Goal: Task Accomplishment & Management: Manage account settings

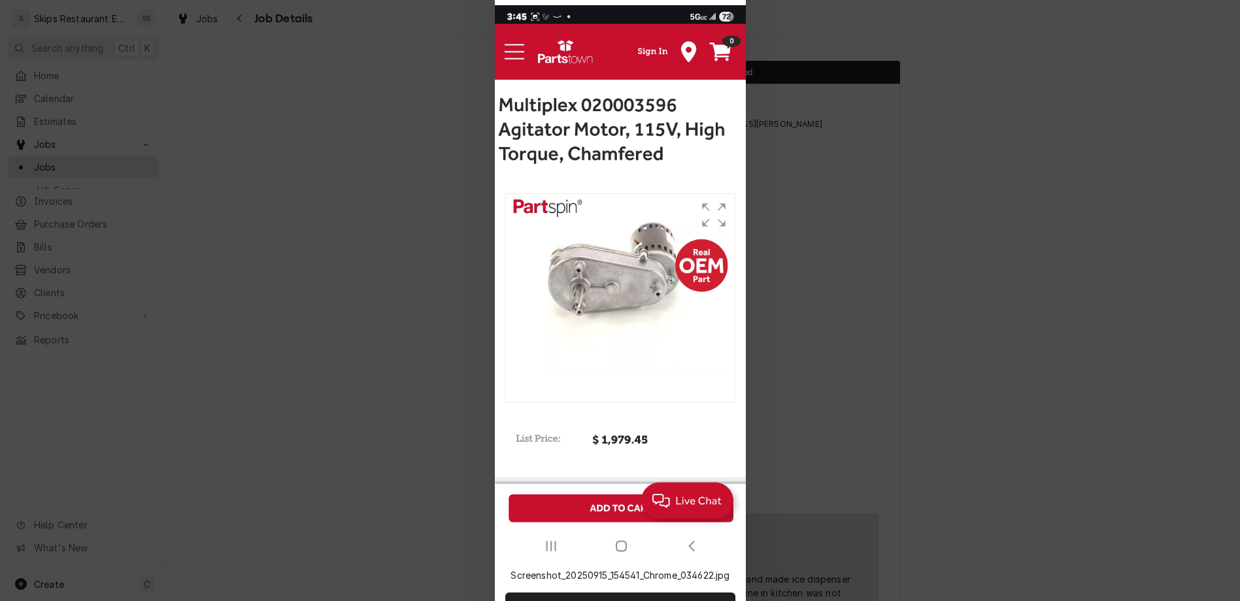
scroll to position [612, 0]
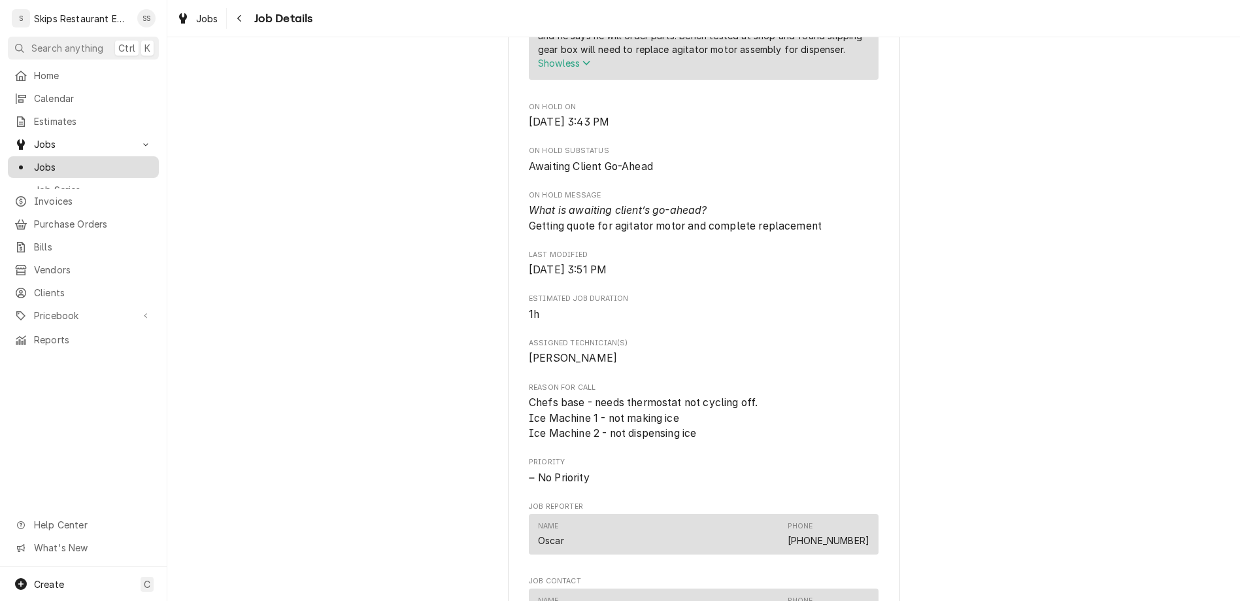
click at [34, 160] on span "Jobs" at bounding box center [93, 167] width 118 height 14
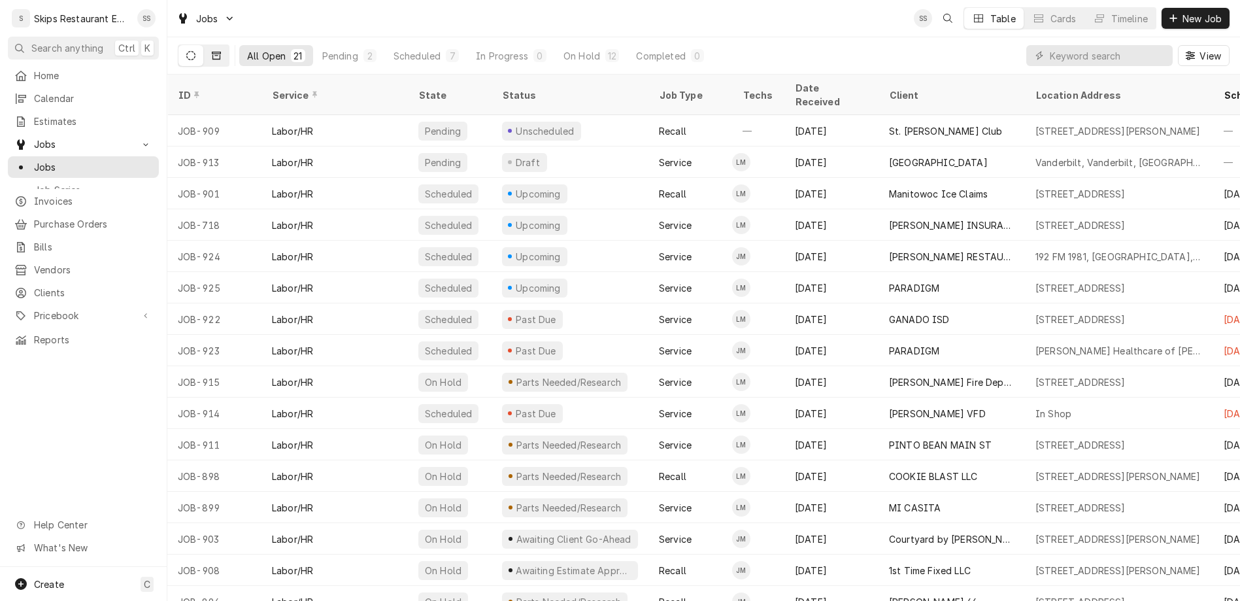
click at [212, 51] on icon "Dynamic Content Wrapper" at bounding box center [216, 55] width 9 height 9
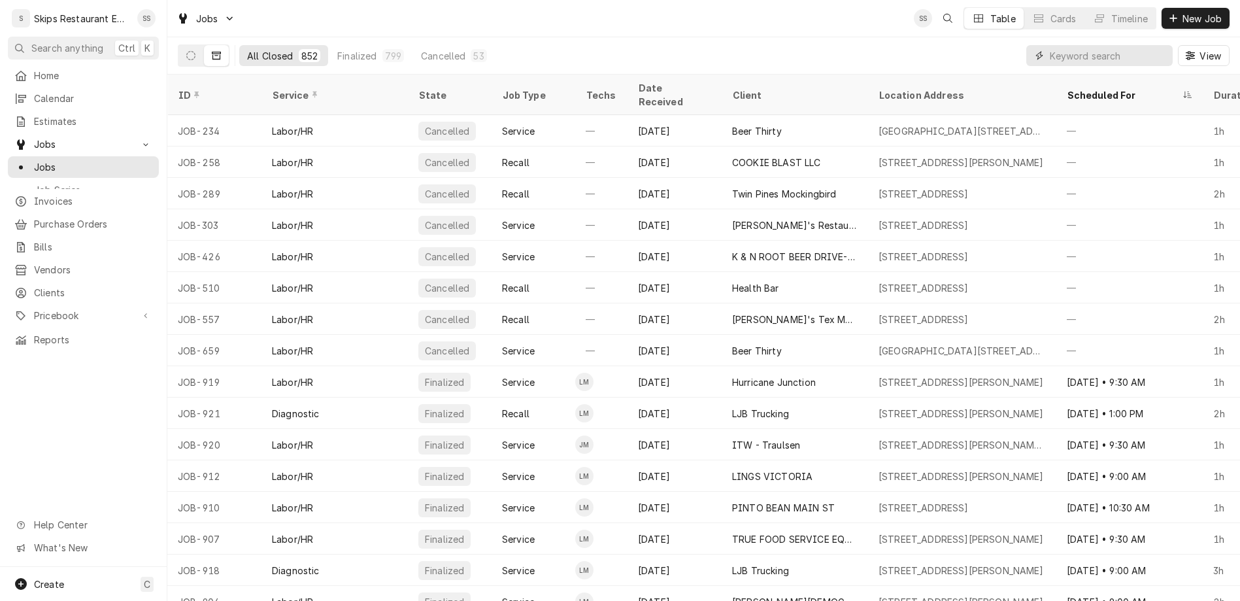
click at [1107, 45] on input "Dynamic Content Wrapper" at bounding box center [1108, 55] width 116 height 21
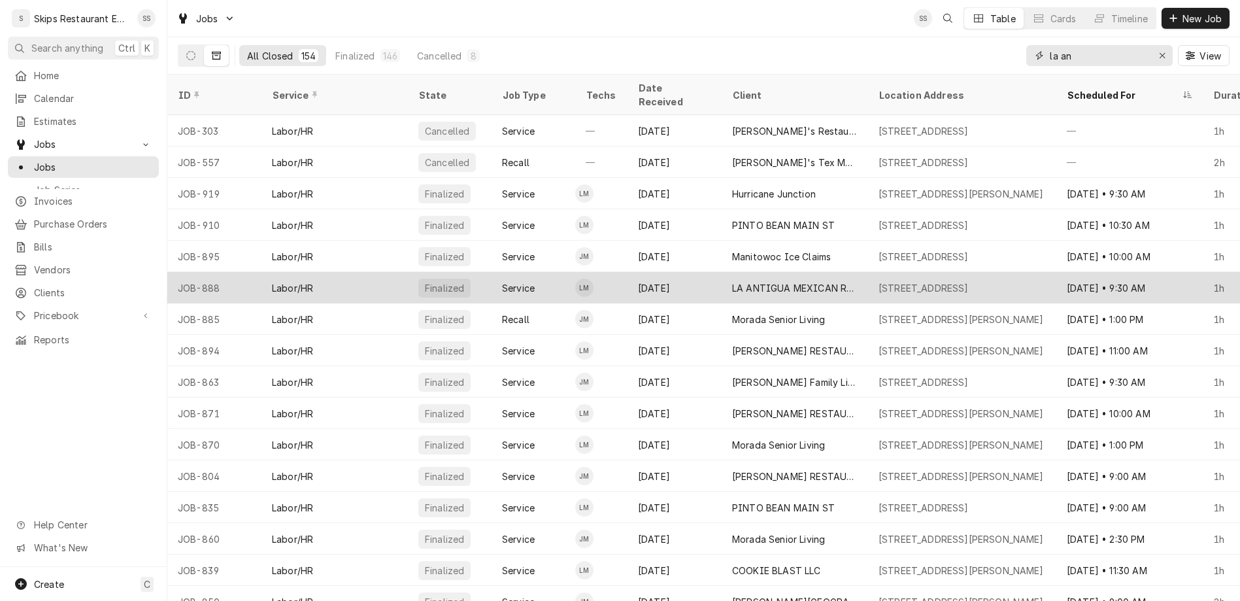
type input "la an"
click at [781, 272] on div "LA ANTIGUA MEXICAN RESTAURANT" at bounding box center [795, 287] width 146 height 31
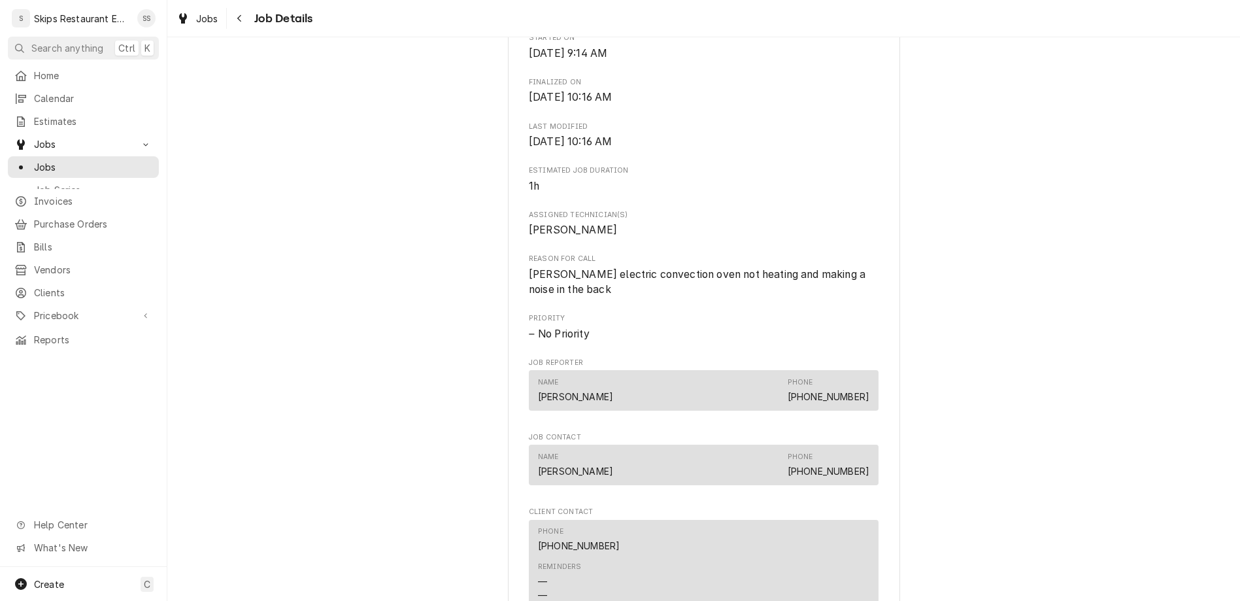
scroll to position [505, 0]
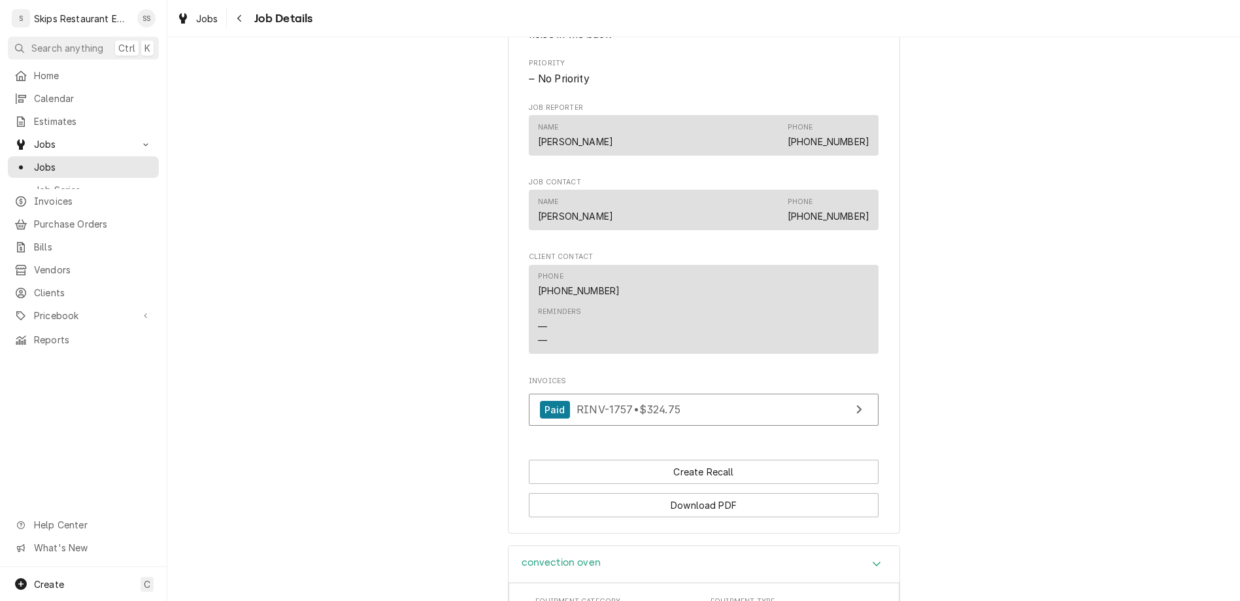
scroll to position [800, 0]
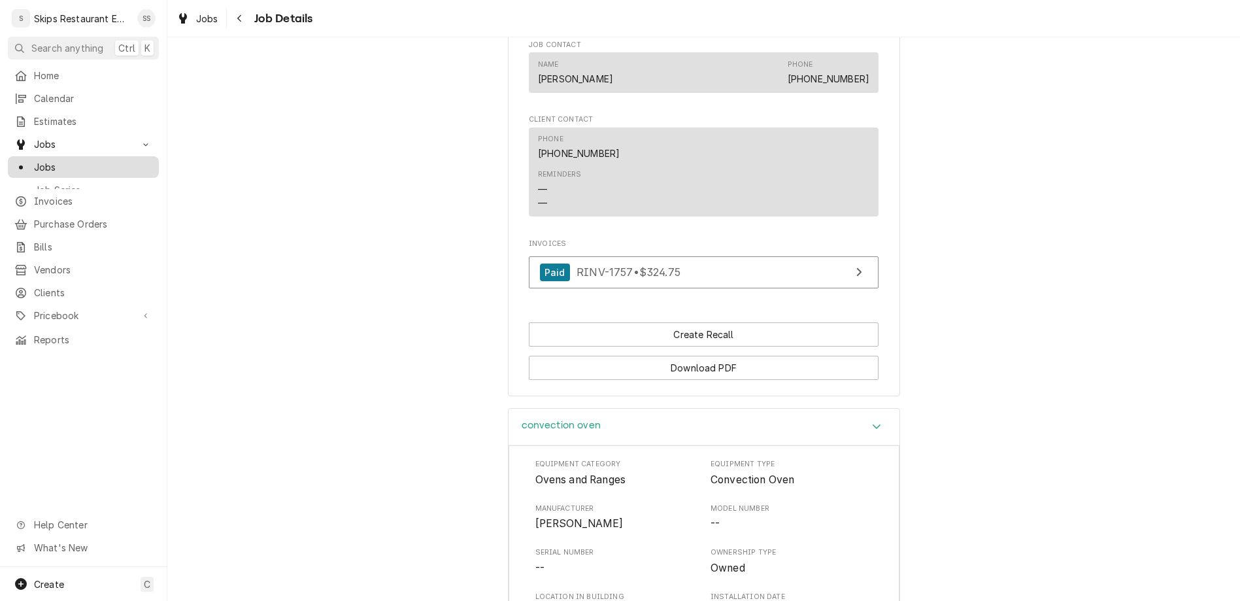
click at [37, 160] on span "Jobs" at bounding box center [93, 167] width 118 height 14
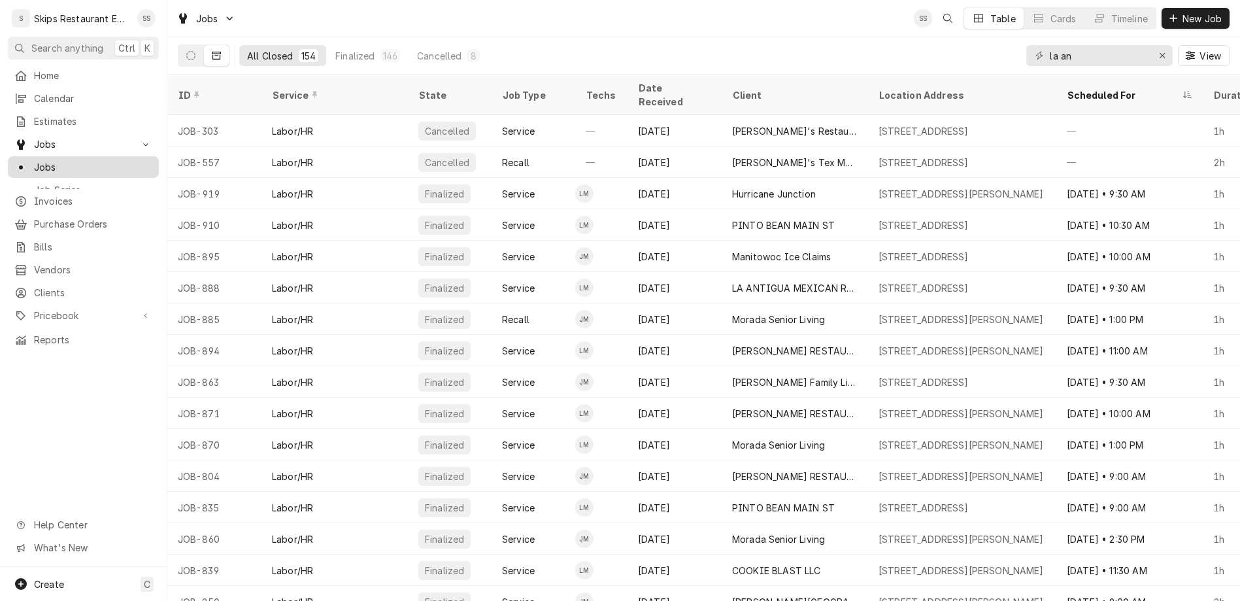
click at [41, 160] on span "Jobs" at bounding box center [93, 167] width 118 height 14
drag, startPoint x: 1119, startPoint y: 44, endPoint x: 1079, endPoint y: 42, distance: 39.9
click at [1079, 45] on input "la an" at bounding box center [1099, 55] width 98 height 21
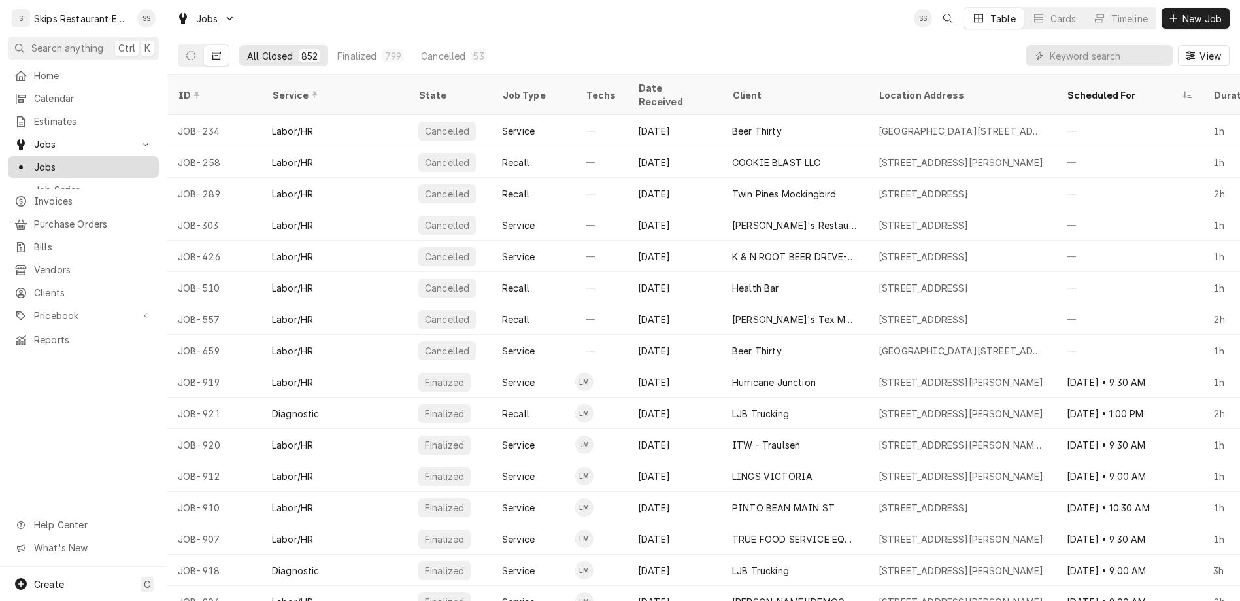
click at [40, 160] on span "Jobs" at bounding box center [93, 167] width 118 height 14
click at [186, 51] on icon "Dynamic Content Wrapper" at bounding box center [190, 55] width 9 height 9
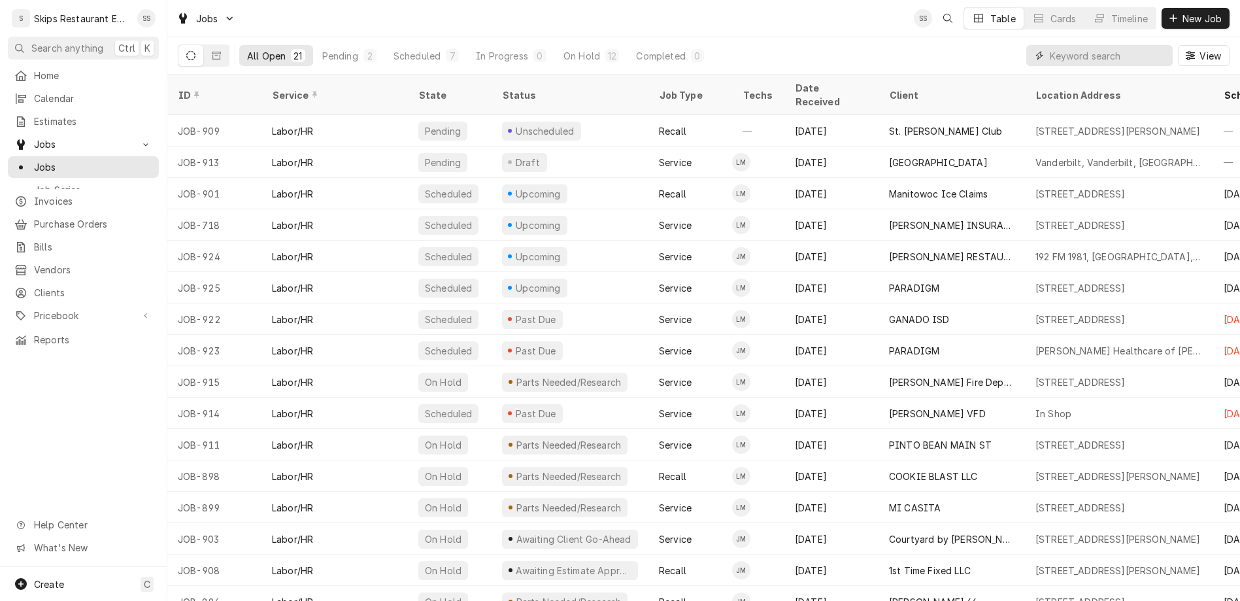
click at [1129, 45] on input "Dynamic Content Wrapper" at bounding box center [1108, 55] width 116 height 21
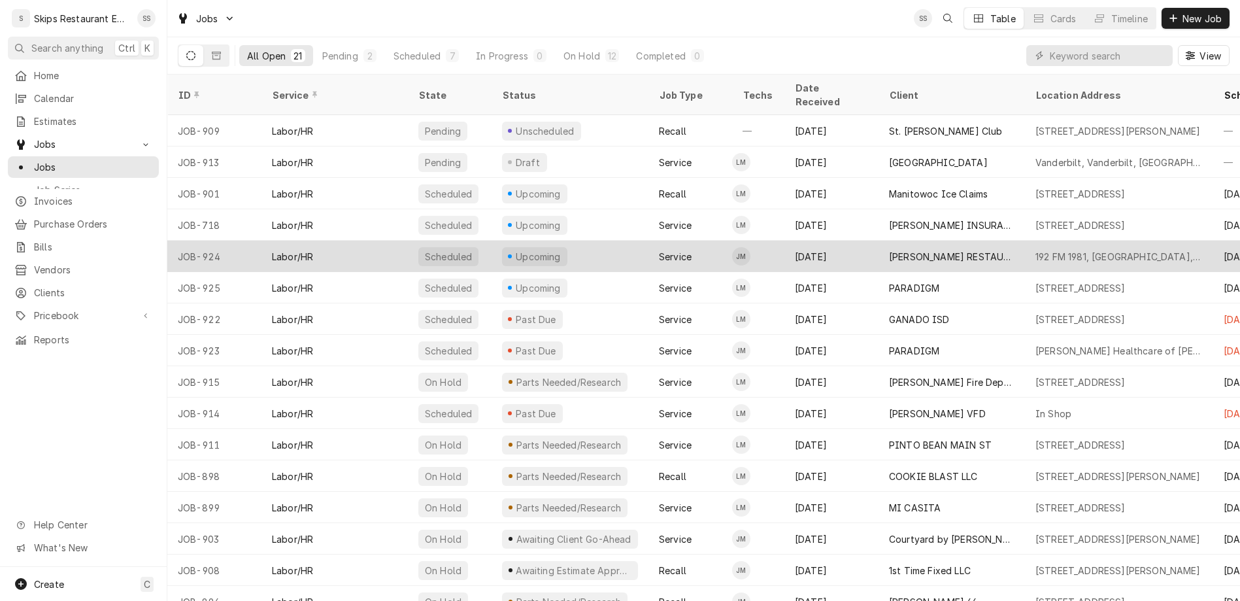
click at [1035, 250] on div "192 FM 1981, [GEOGRAPHIC_DATA], [GEOGRAPHIC_DATA]" at bounding box center [1118, 257] width 167 height 14
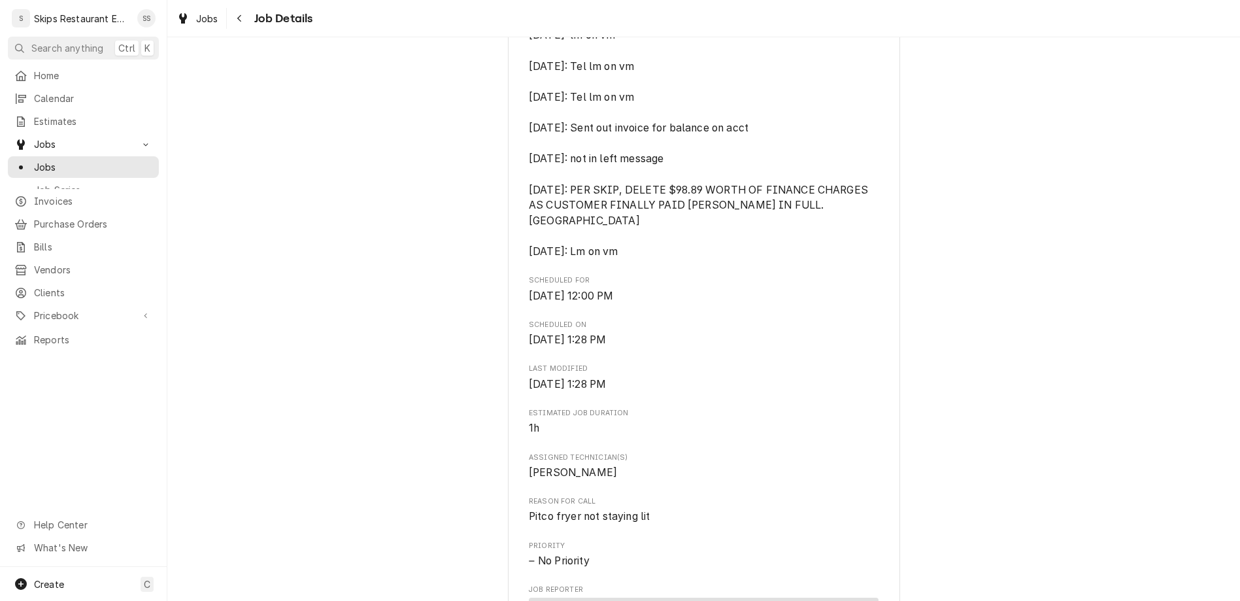
scroll to position [612, 0]
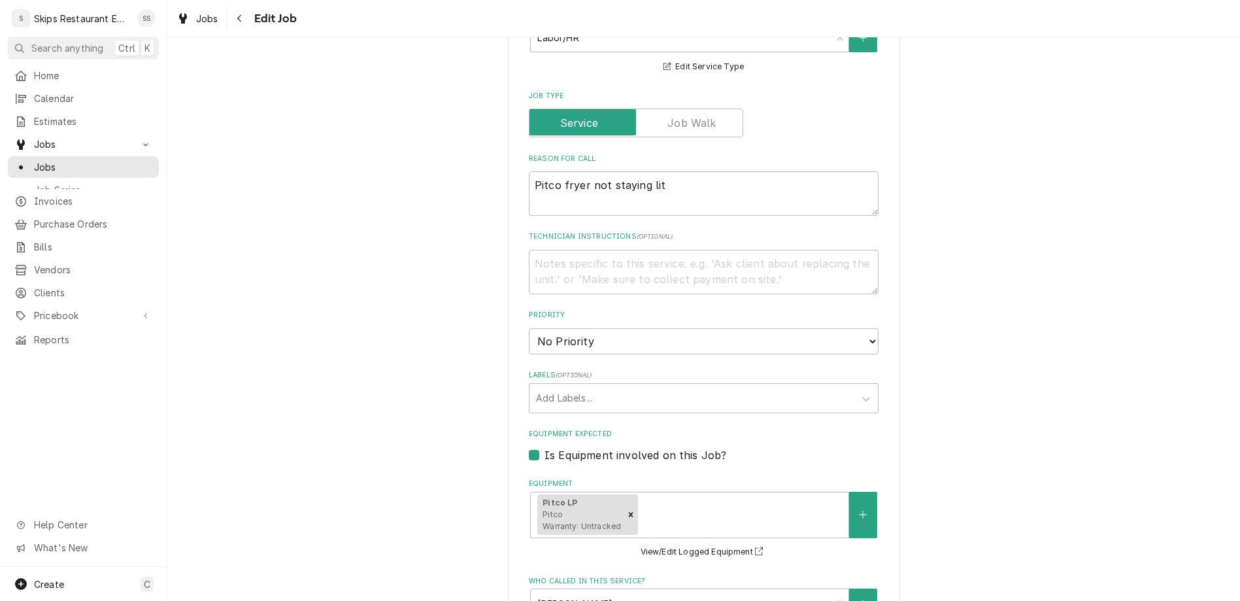
scroll to position [792, 0]
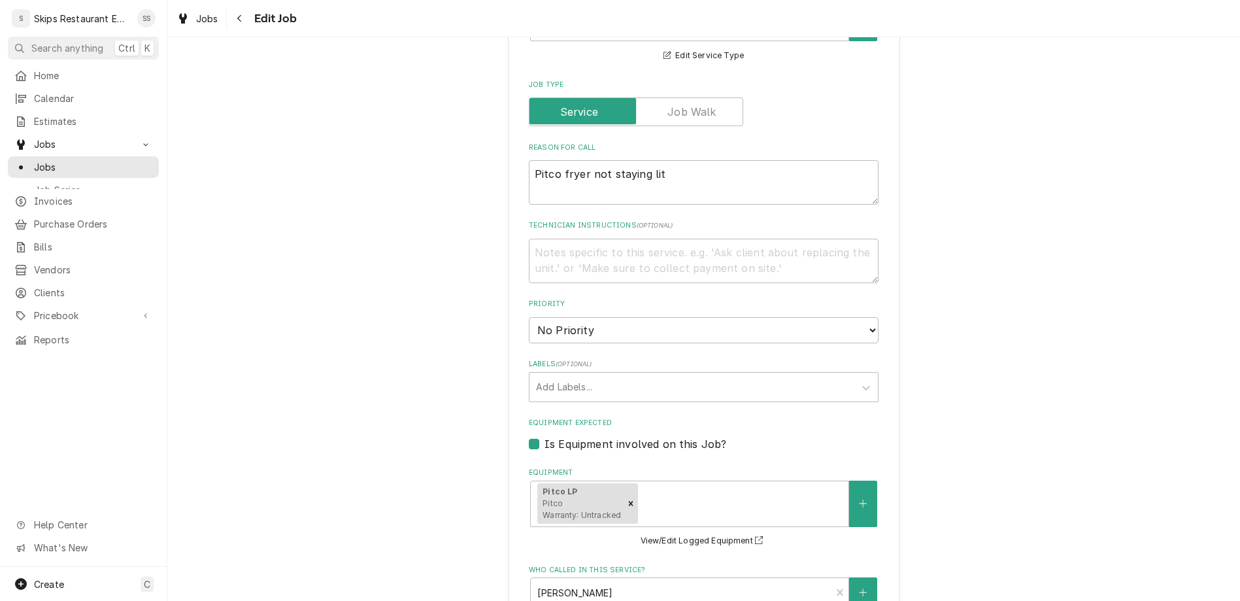
type textarea "x"
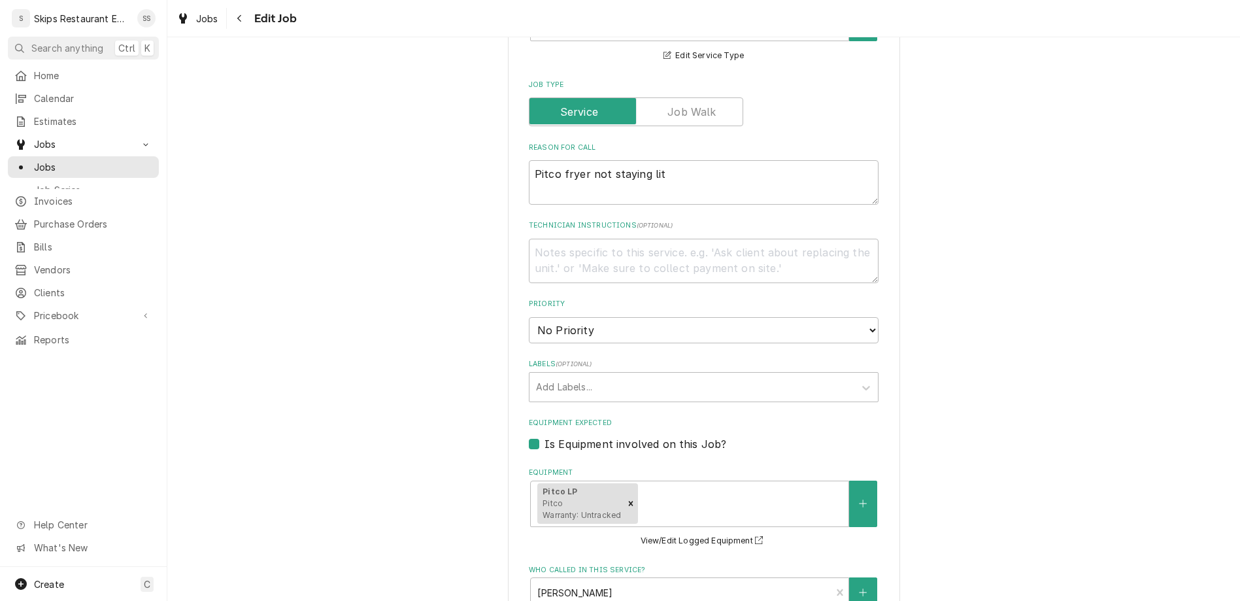
type input "2025-09-19"
type textarea "x"
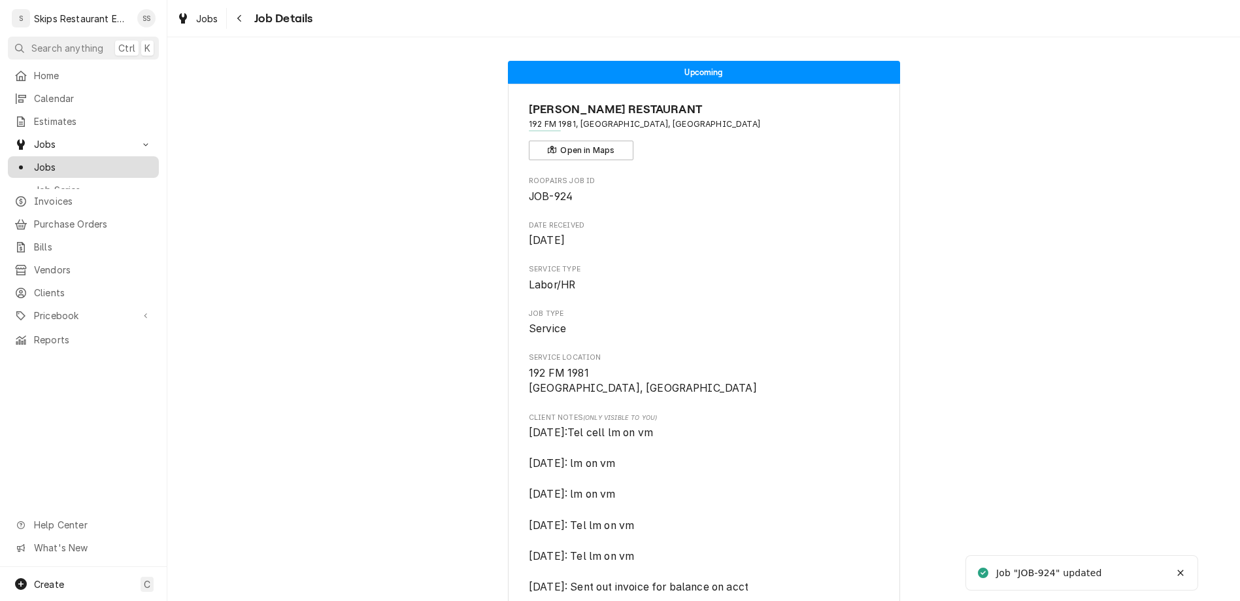
click at [34, 160] on span "Jobs" at bounding box center [93, 167] width 118 height 14
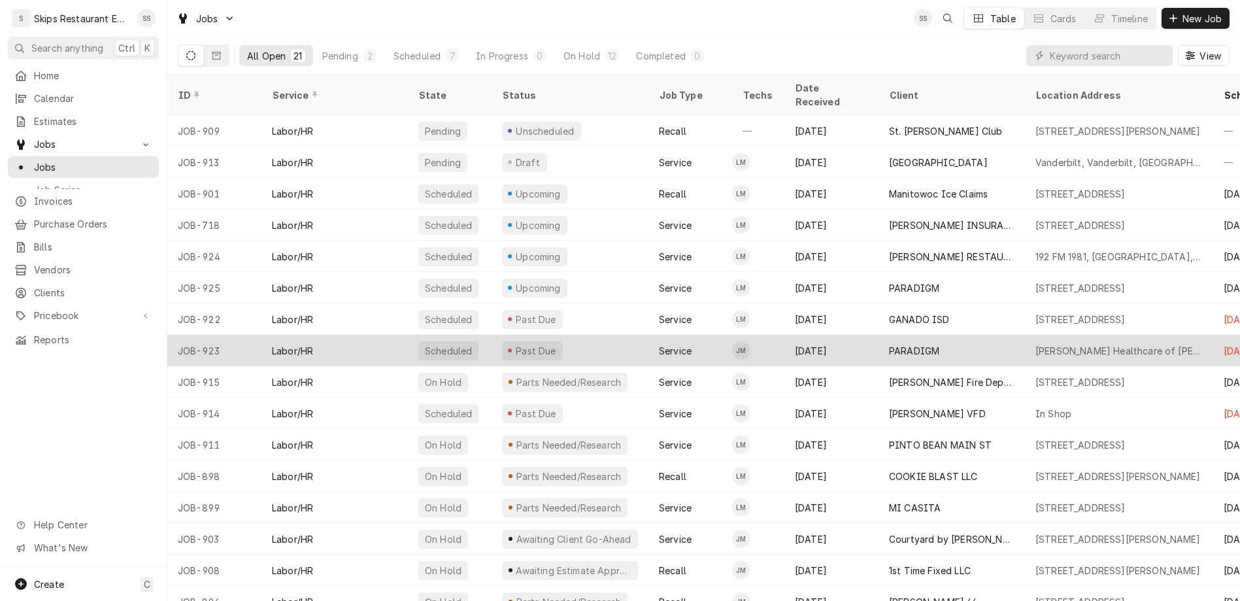
click at [1025, 335] on div "Stevens Healthcare of Yoakum 204 Walter St, Yoakum, TX 77995" at bounding box center [1119, 350] width 188 height 31
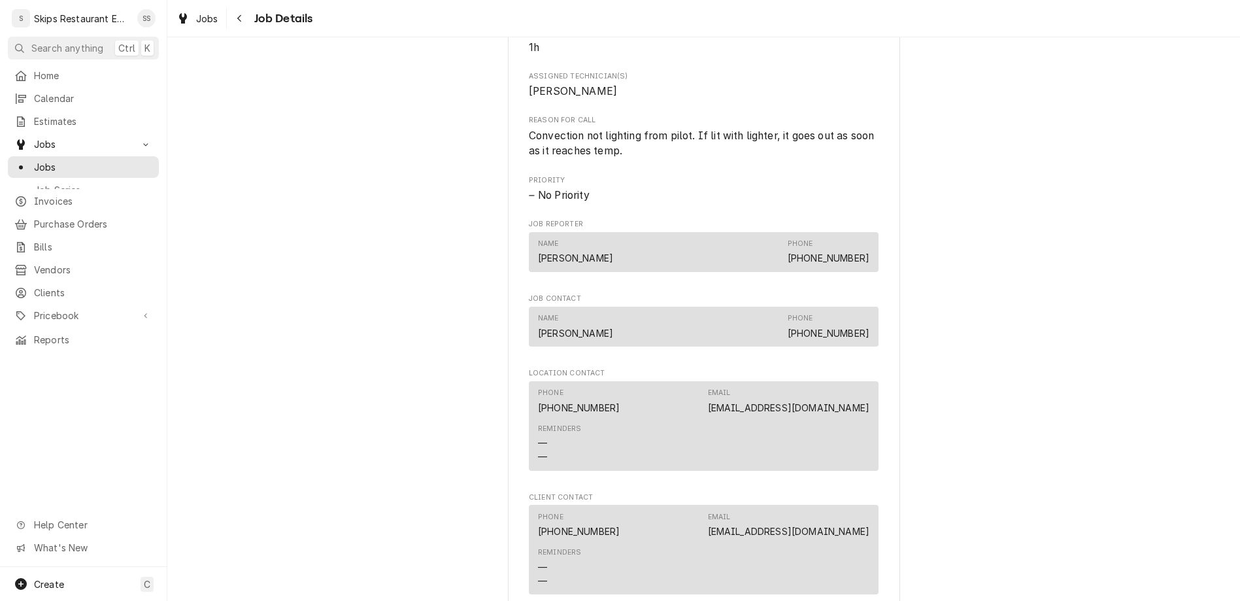
scroll to position [612, 0]
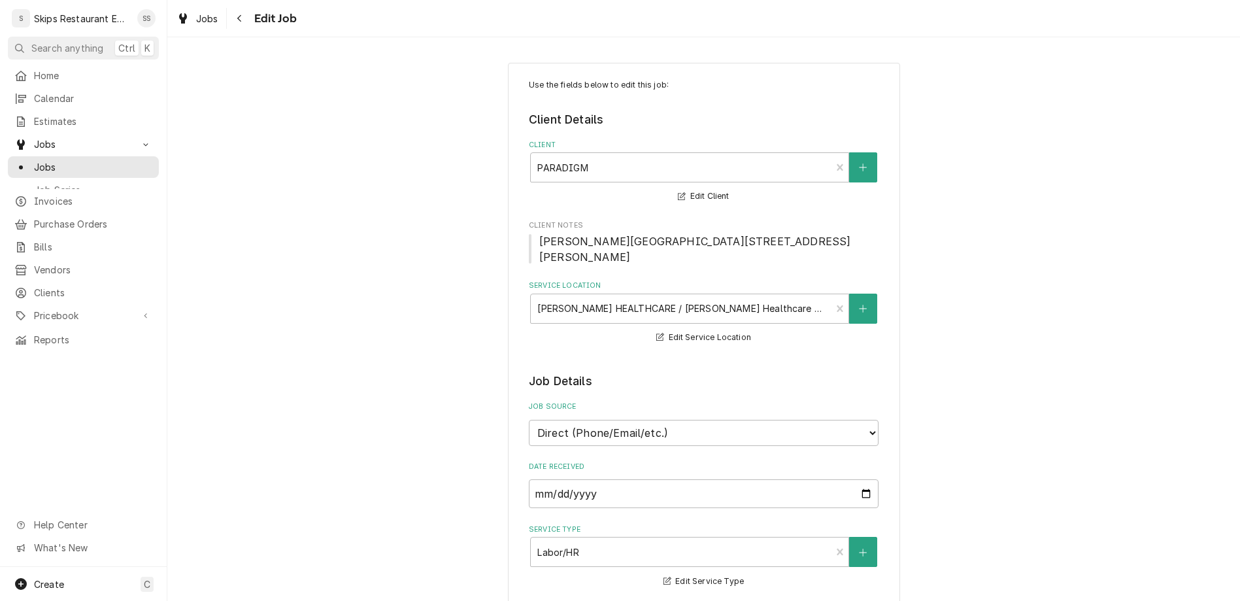
type textarea "x"
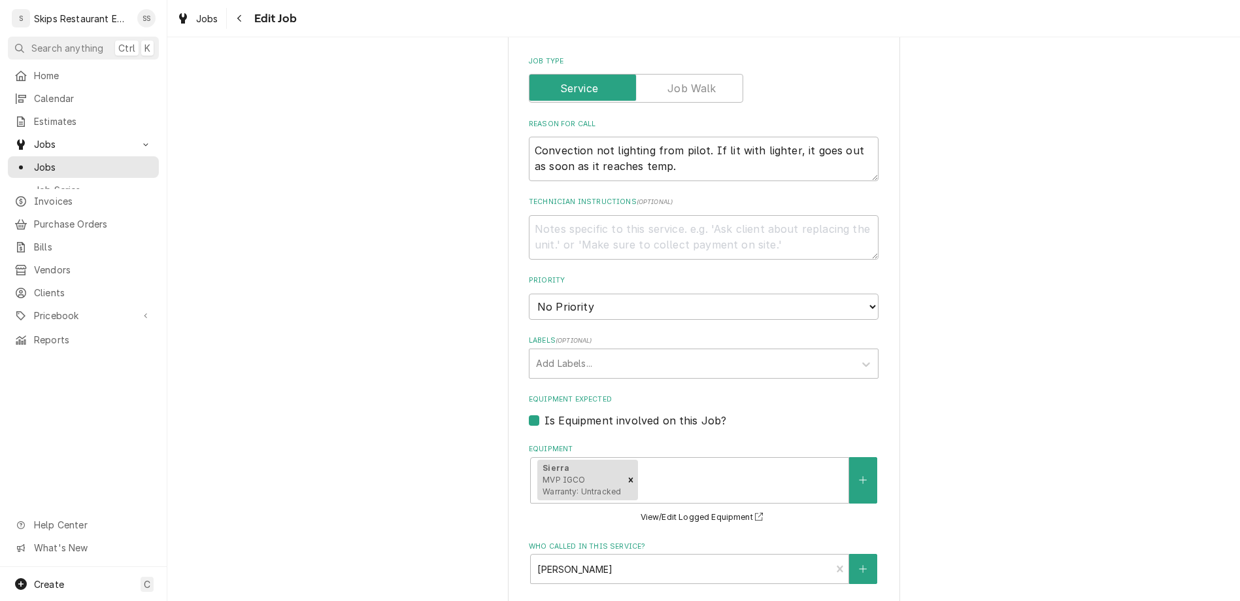
scroll to position [612, 0]
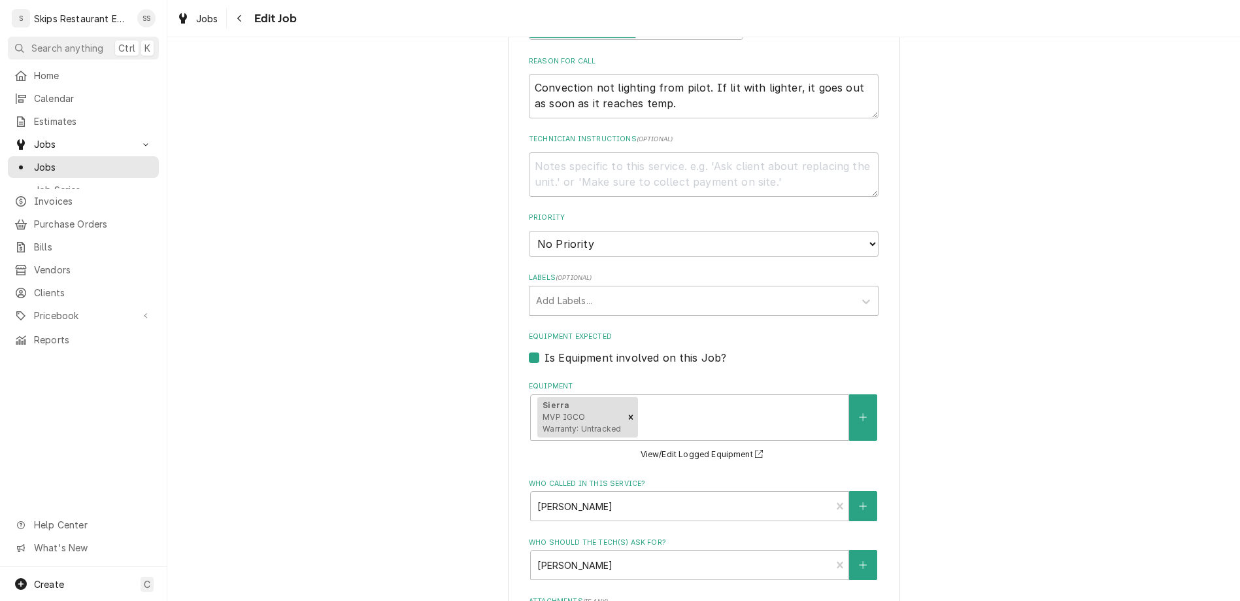
type input "[DATE]"
type textarea "x"
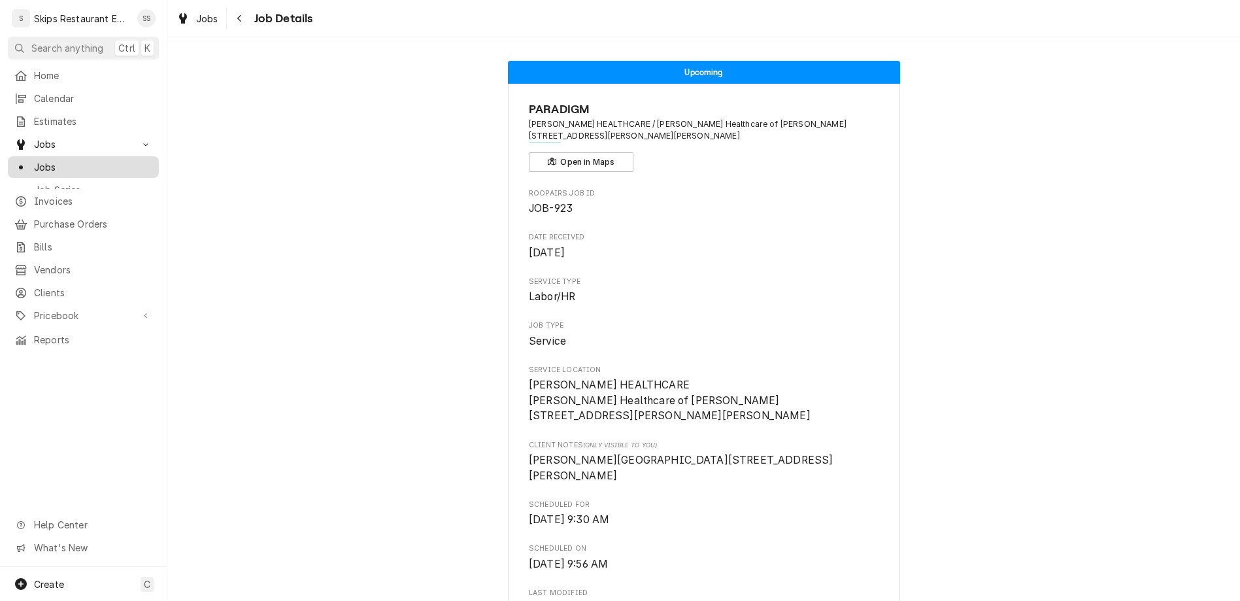
click at [35, 160] on span "Jobs" at bounding box center [93, 167] width 118 height 14
